Goal: Obtain resource: Obtain resource

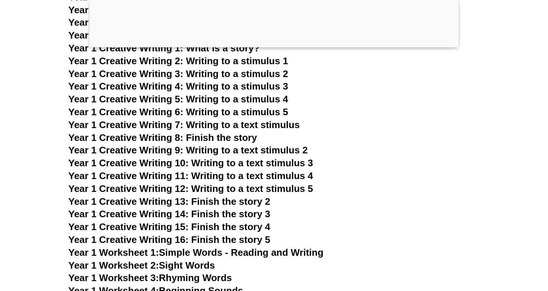
scroll to position [995, 0]
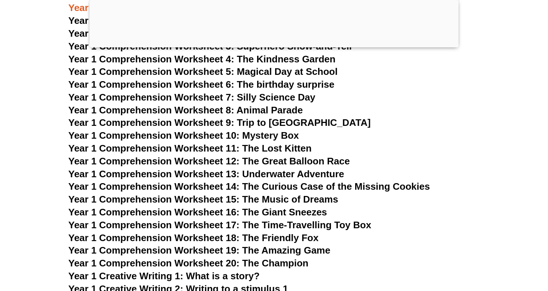
click at [474, 57] on h3 "Year 1 Comprehension Worksheet 4: The Kindness Garden" at bounding box center [273, 59] width 411 height 12
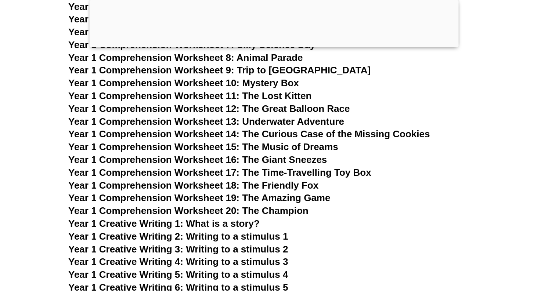
scroll to position [984, 0]
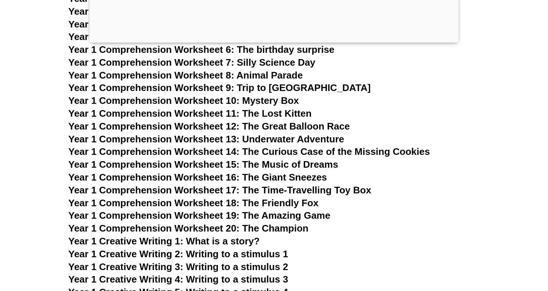
click at [273, 41] on div at bounding box center [274, 41] width 369 height 0
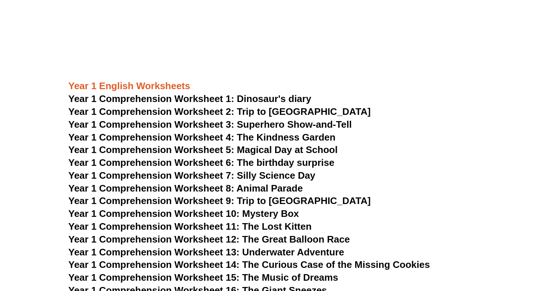
scroll to position [869, 0]
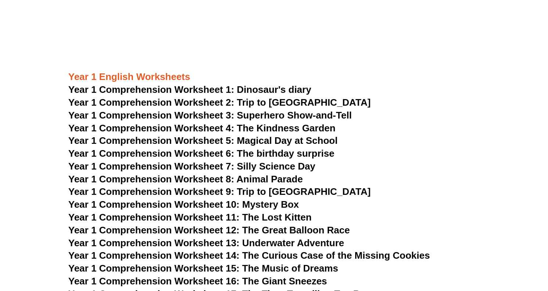
click at [261, 92] on span "Year 1 Comprehension Worksheet 1: Dinosaur's diary" at bounding box center [189, 89] width 243 height 11
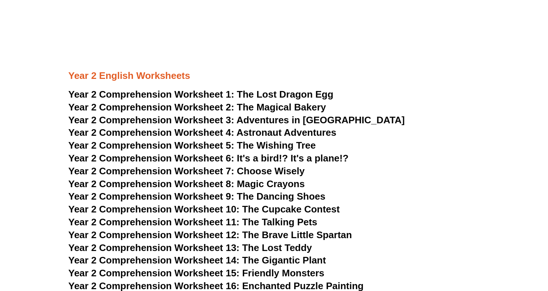
scroll to position [1705, 0]
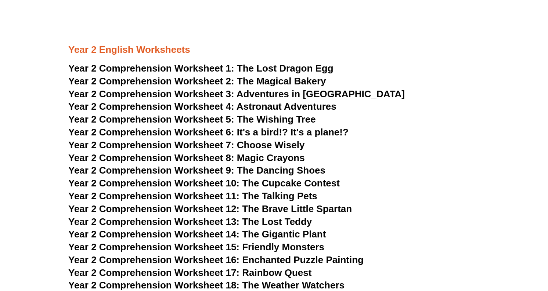
click at [259, 65] on span "The Lost Dragon Egg" at bounding box center [285, 68] width 97 height 11
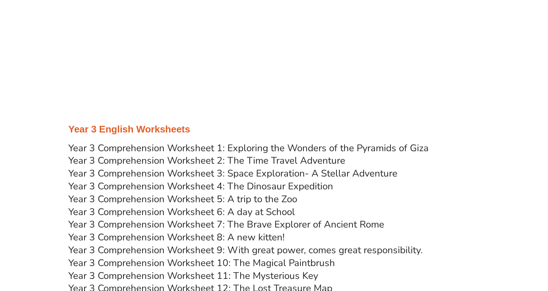
scroll to position [2308, 0]
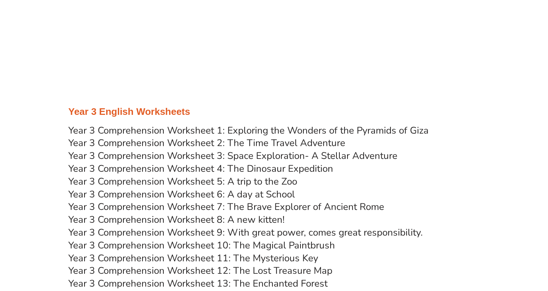
click at [261, 131] on link "Year 3 Comprehension Worksheet 1: Exploring the Wonders of the Pyramids of Giza" at bounding box center [248, 130] width 360 height 13
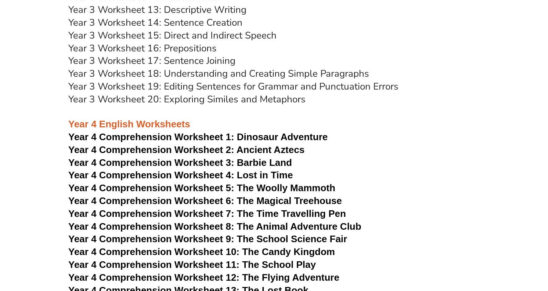
scroll to position [2915, 0]
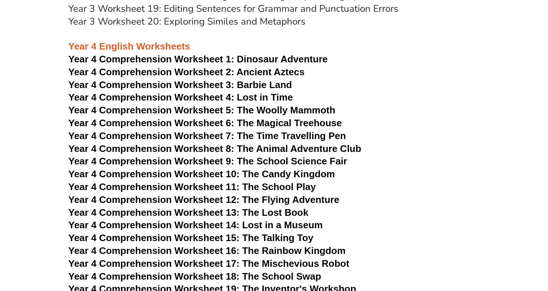
click at [271, 61] on span "Dinosaur Adventure" at bounding box center [282, 59] width 91 height 11
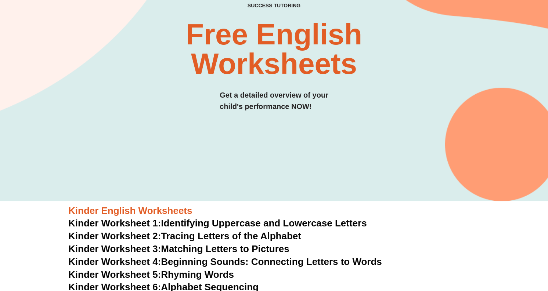
scroll to position [0, 0]
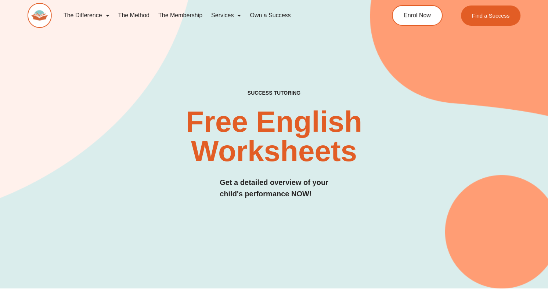
click at [182, 16] on link "The Membership" at bounding box center [180, 15] width 53 height 17
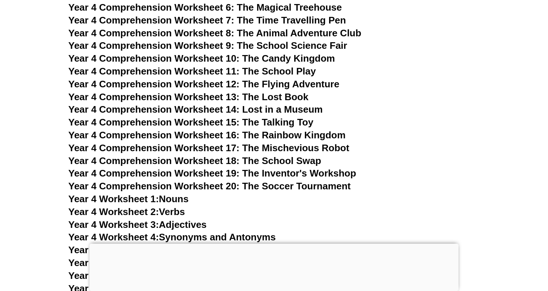
scroll to position [2925, 0]
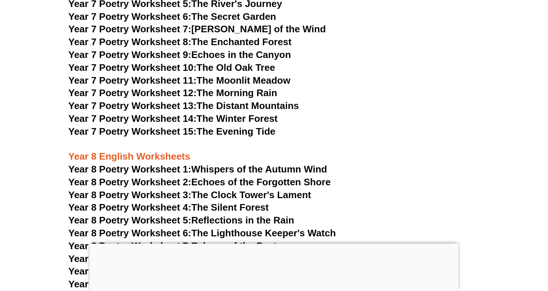
scroll to position [1707, 0]
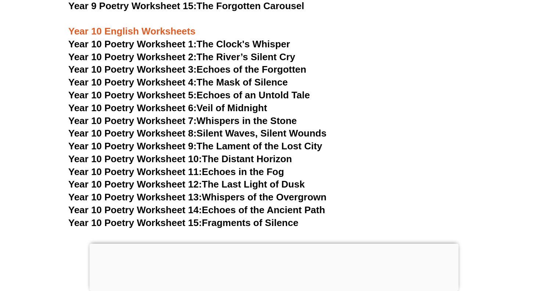
scroll to position [5178, 0]
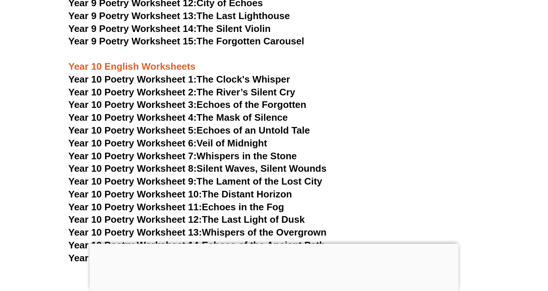
click at [222, 74] on link "Year 10 Poetry Worksheet 1: The Clock's Whisper" at bounding box center [179, 79] width 222 height 11
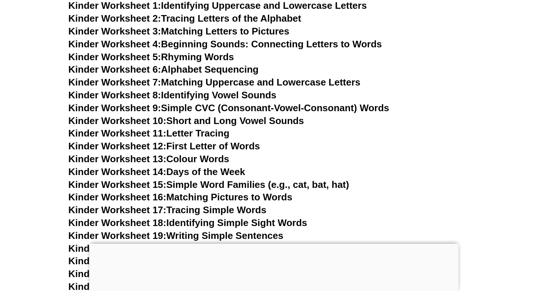
scroll to position [226, 0]
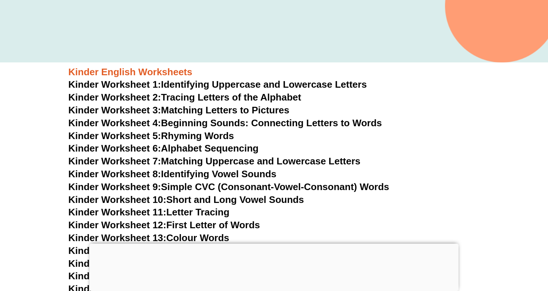
click at [222, 97] on link "Kinder Worksheet 2: Tracing Letters of the Alphabet" at bounding box center [184, 97] width 233 height 11
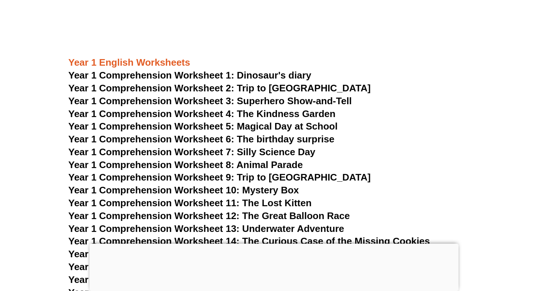
scroll to position [927, 0]
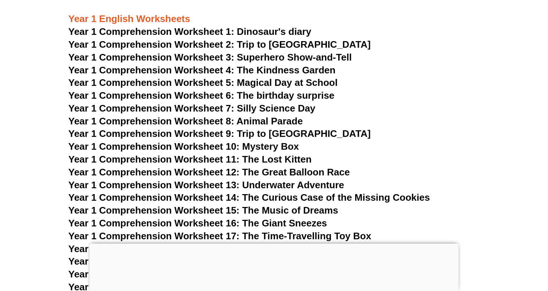
click at [282, 41] on span "Year 1 Comprehension Worksheet 2: Trip to [GEOGRAPHIC_DATA]" at bounding box center [219, 44] width 302 height 11
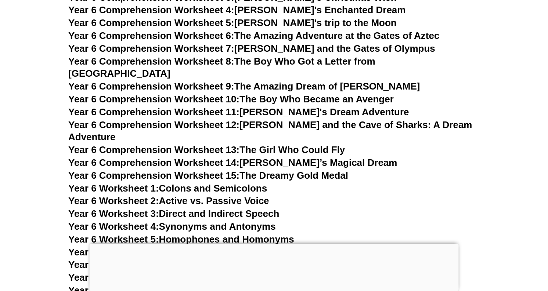
scroll to position [4004, 0]
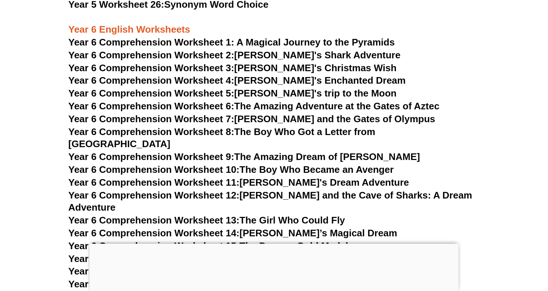
click at [242, 41] on span "Year 6 Comprehension Worksheet 1: A Magical Journey to the Pyramids" at bounding box center [231, 42] width 326 height 11
